Goal: Task Accomplishment & Management: Manage account settings

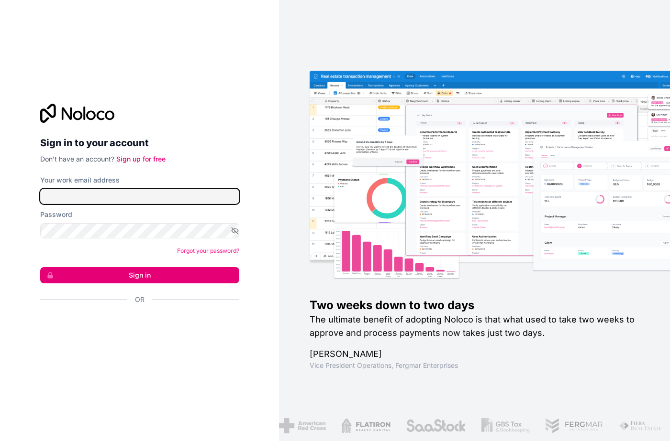
click at [92, 199] on input "Your work email address" at bounding box center [139, 196] width 199 height 15
type input "**********"
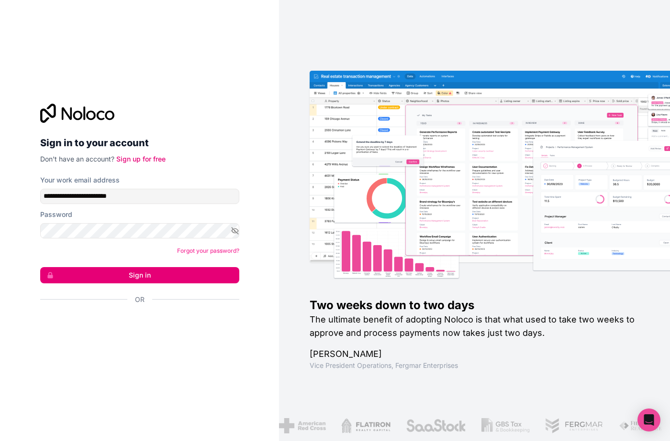
click at [172, 270] on button "Sign in" at bounding box center [139, 275] width 199 height 16
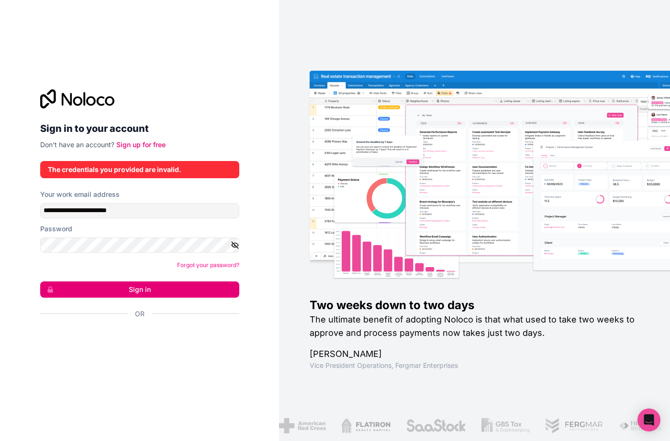
click at [233, 247] on icon "button" at bounding box center [234, 245] width 7 height 4
click at [40, 282] on button "Sign in" at bounding box center [139, 290] width 199 height 16
click at [173, 286] on button "Sign in" at bounding box center [139, 290] width 199 height 16
click at [136, 292] on button "Sign in" at bounding box center [139, 290] width 199 height 16
click at [137, 292] on button "Sign in" at bounding box center [139, 290] width 199 height 16
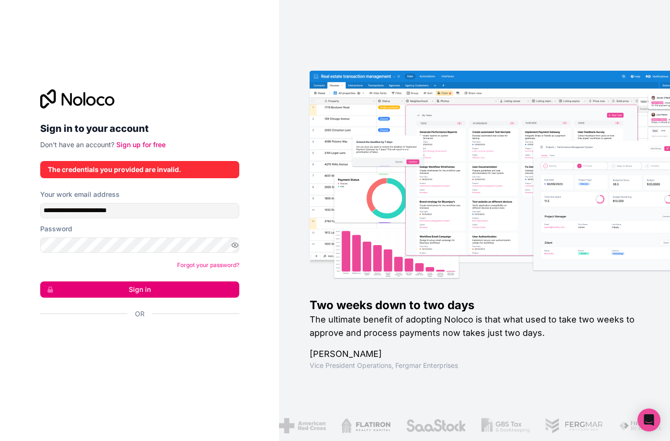
click at [137, 292] on button "Sign in" at bounding box center [139, 290] width 199 height 16
click at [123, 291] on button "Sign in" at bounding box center [139, 290] width 199 height 16
